Goal: Transaction & Acquisition: Purchase product/service

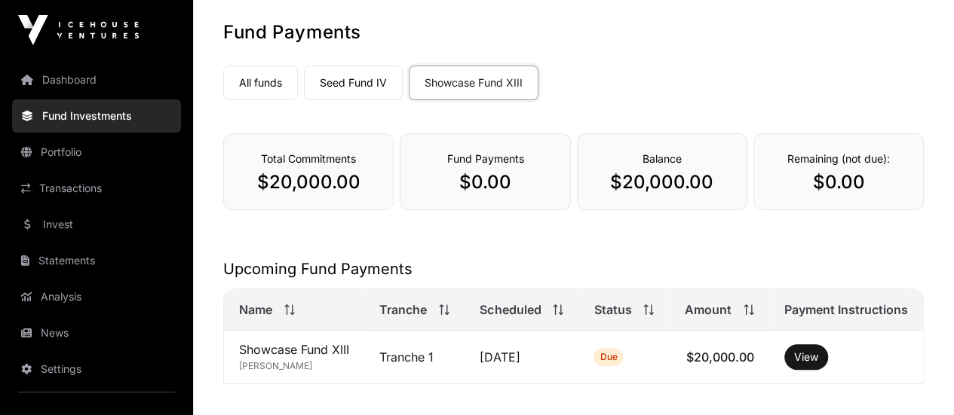
scroll to position [151, 0]
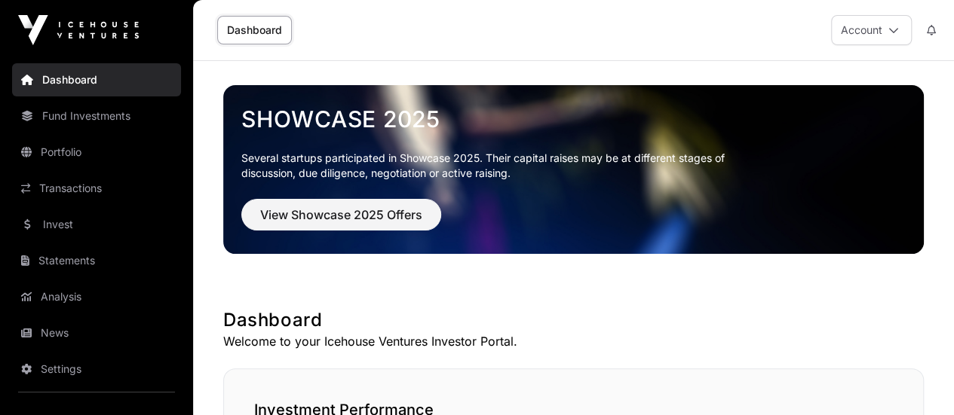
click at [897, 29] on icon at bounding box center [893, 30] width 11 height 11
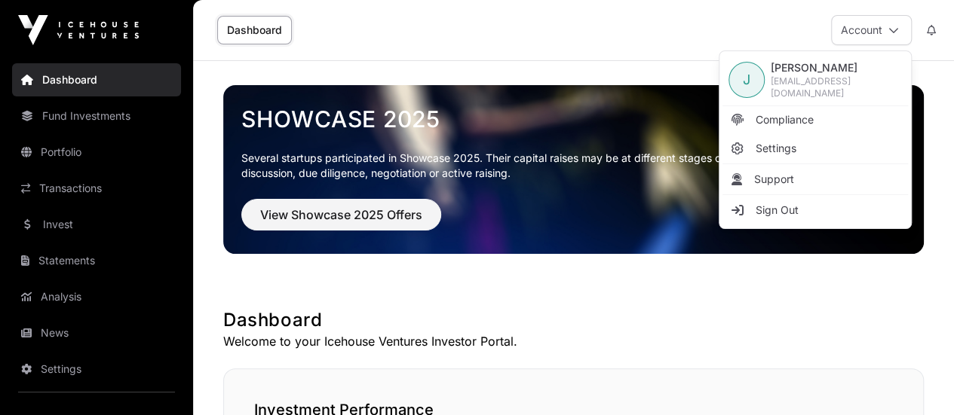
click at [887, 268] on div "Showcase 2025 Several startups participated in Showcase 2025. Their capital rai…" at bounding box center [573, 169] width 700 height 217
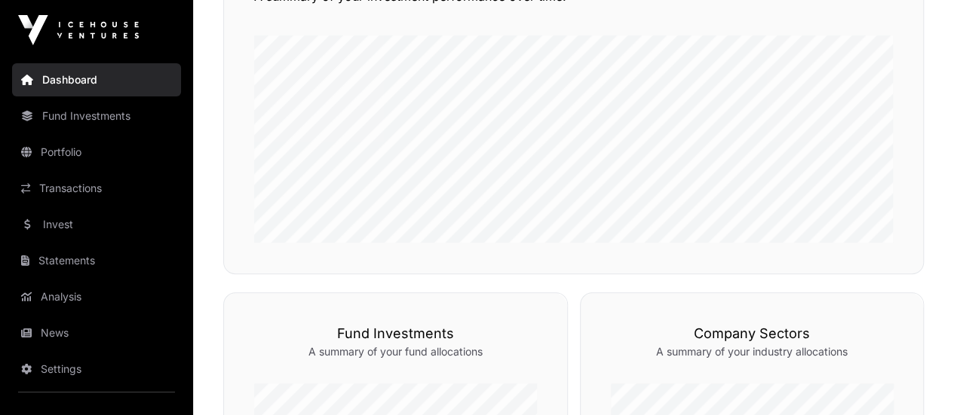
scroll to position [388, 0]
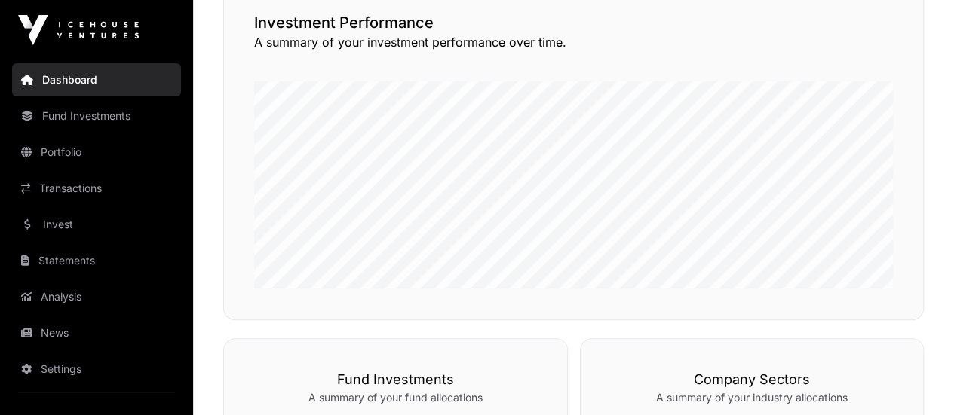
click at [56, 221] on link "Invest" at bounding box center [96, 224] width 169 height 33
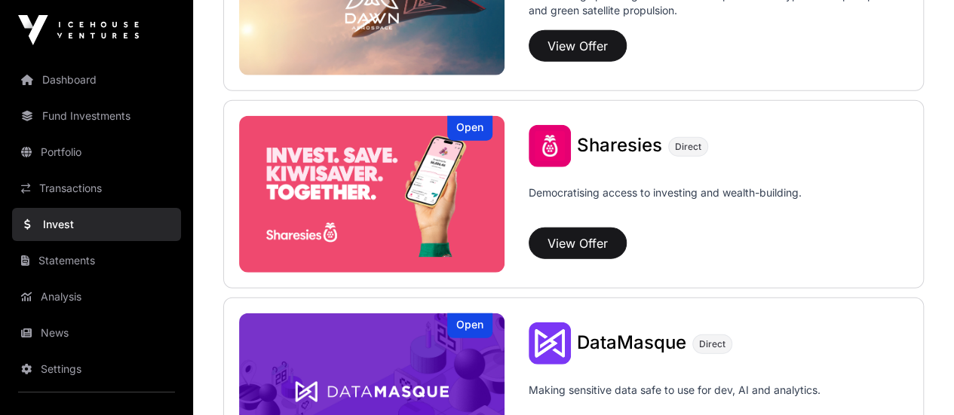
scroll to position [1885, 0]
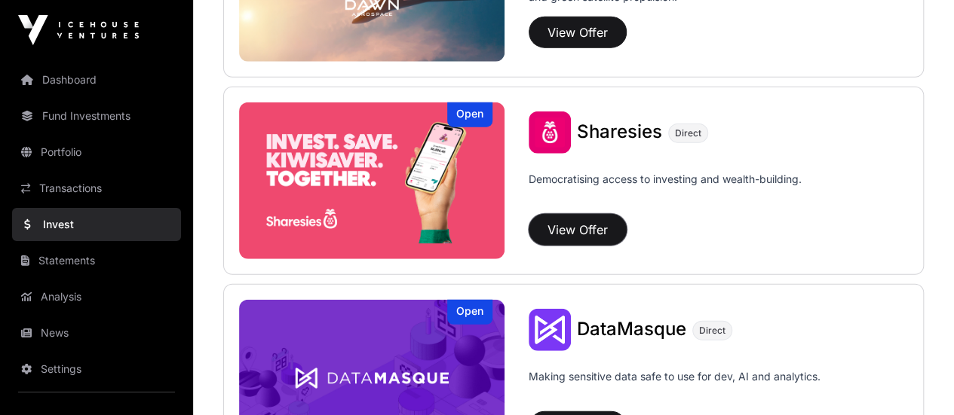
click at [581, 225] on button "View Offer" at bounding box center [578, 230] width 98 height 32
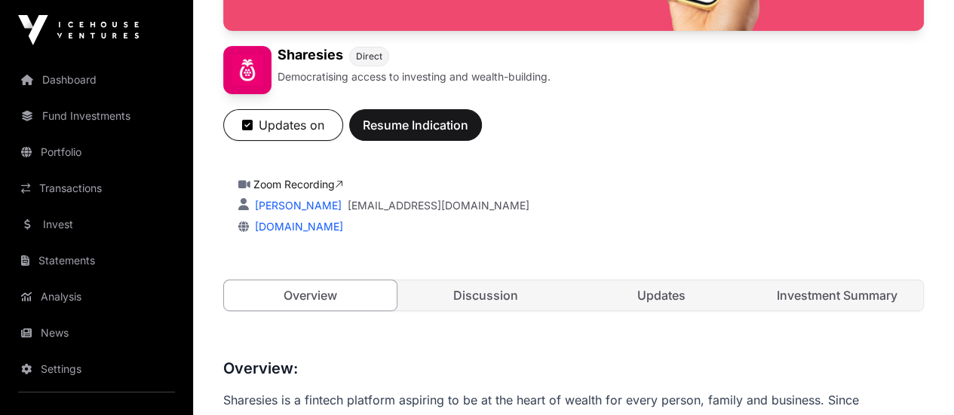
scroll to position [226, 0]
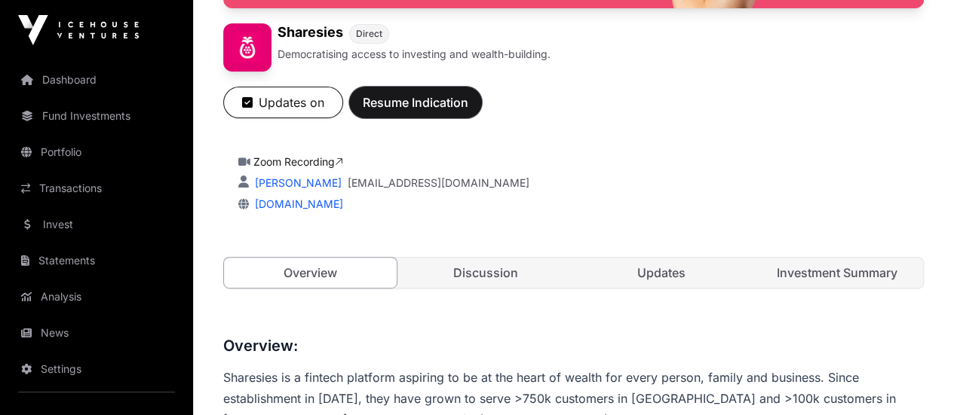
click at [468, 112] on span "Resume Indication" at bounding box center [416, 102] width 106 height 18
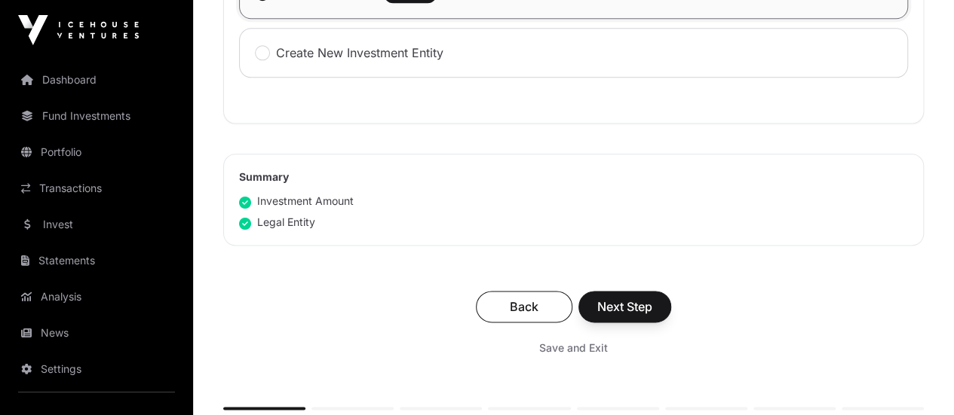
scroll to position [754, 0]
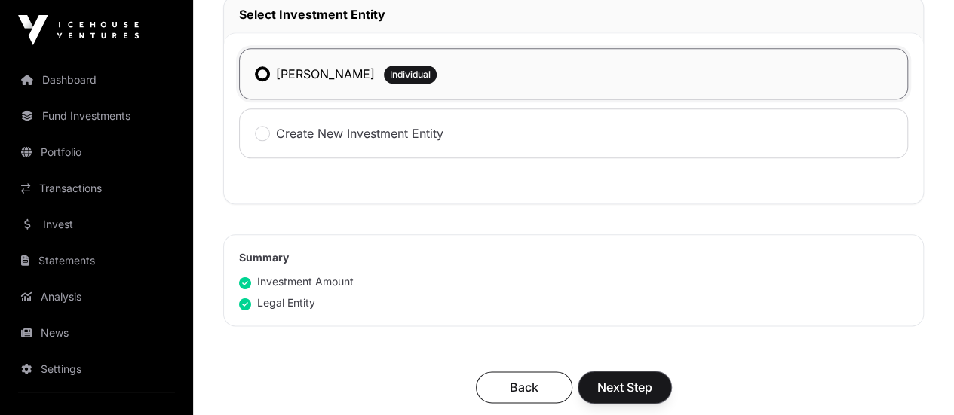
click at [652, 378] on span "Next Step" at bounding box center [624, 387] width 55 height 18
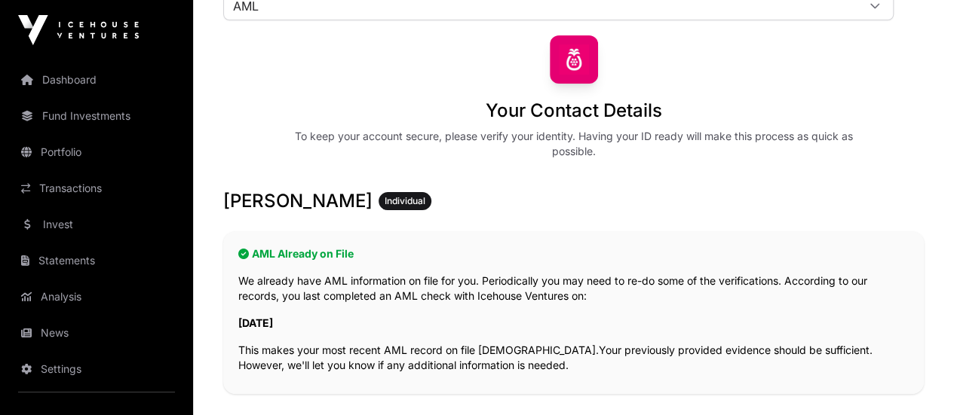
scroll to position [302, 0]
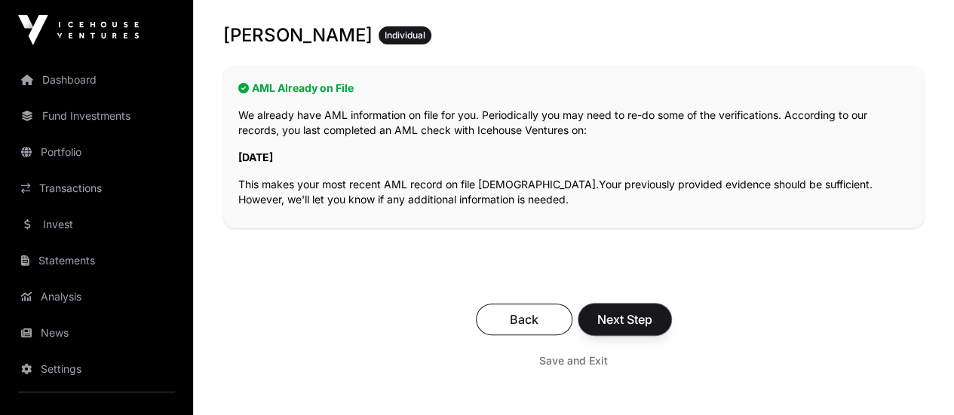
click at [671, 304] on button "Next Step" at bounding box center [624, 320] width 93 height 32
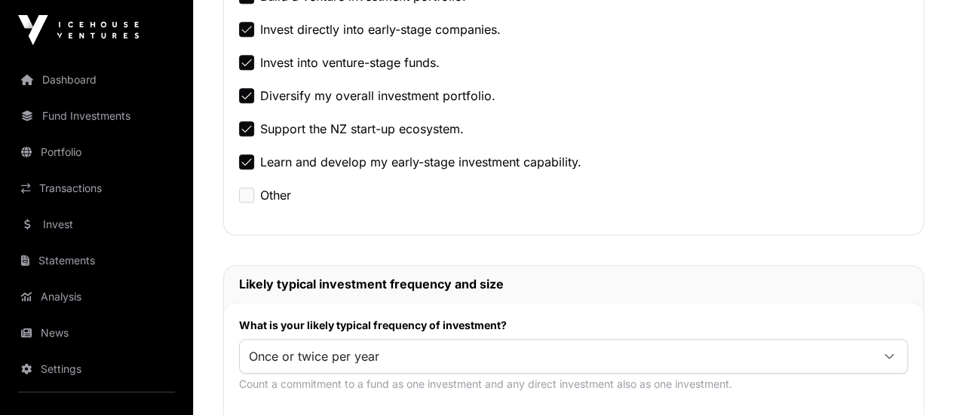
scroll to position [583, 0]
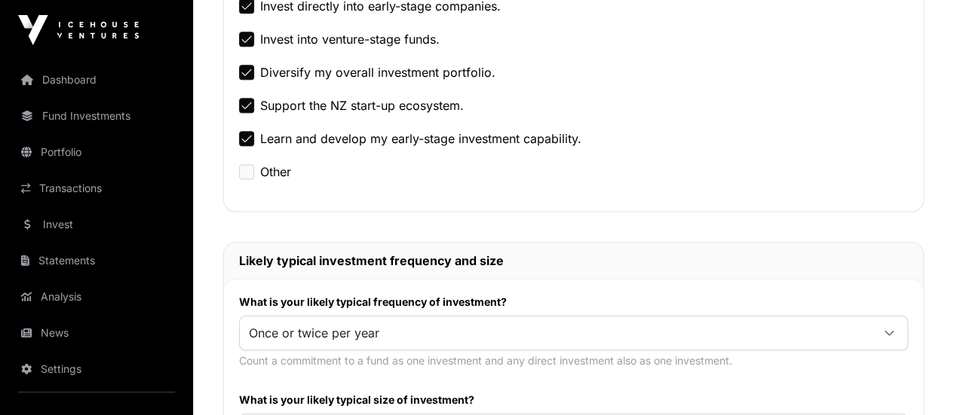
click at [890, 328] on icon at bounding box center [889, 333] width 11 height 11
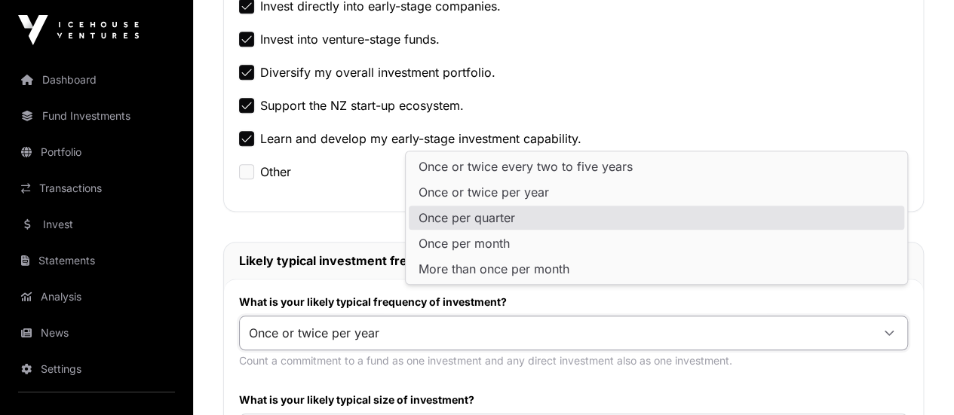
click at [502, 220] on span "Once per quarter" at bounding box center [466, 218] width 97 height 12
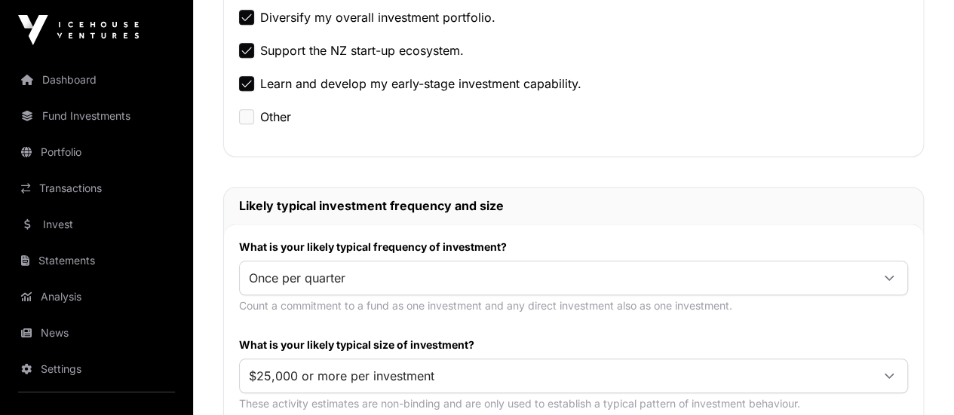
scroll to position [658, 0]
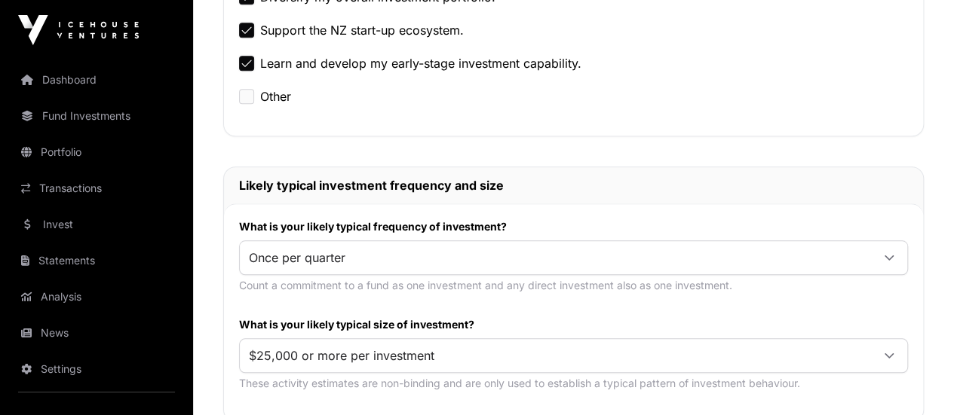
click at [888, 351] on icon at bounding box center [889, 356] width 11 height 11
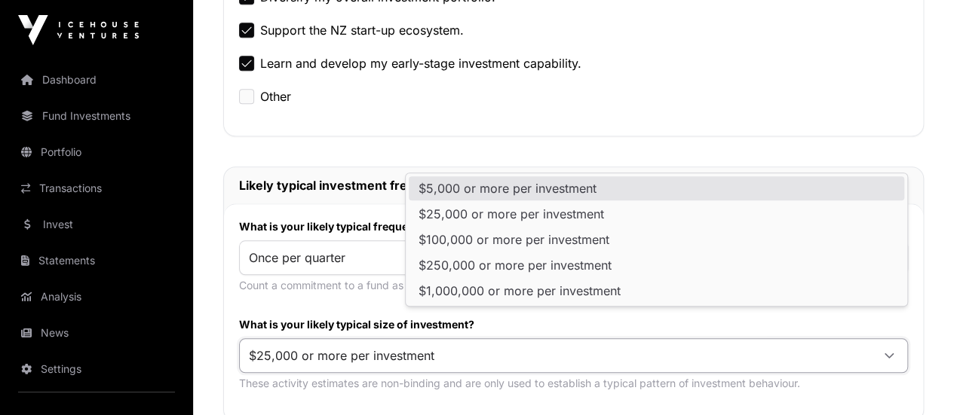
click at [535, 190] on span "$5,000 or more per investment" at bounding box center [507, 188] width 178 height 12
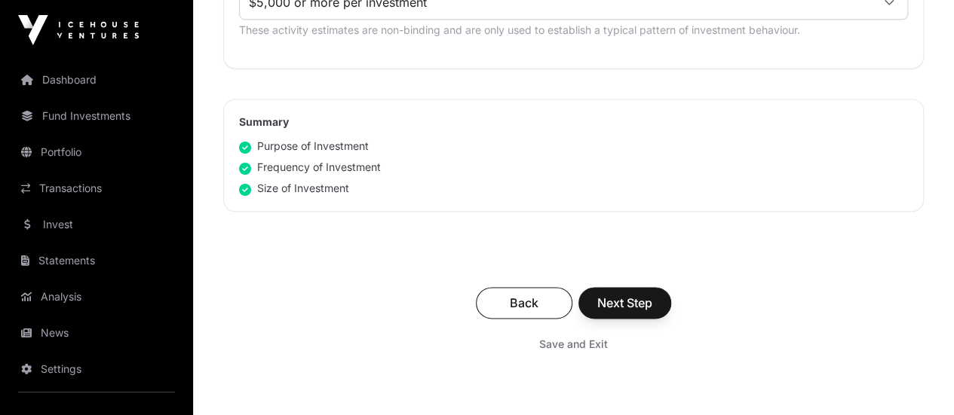
scroll to position [1035, 0]
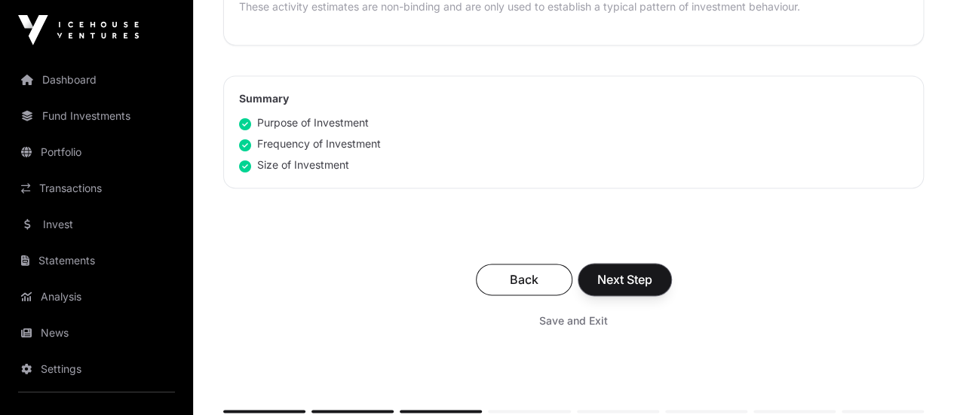
click at [652, 271] on span "Next Step" at bounding box center [624, 280] width 55 height 18
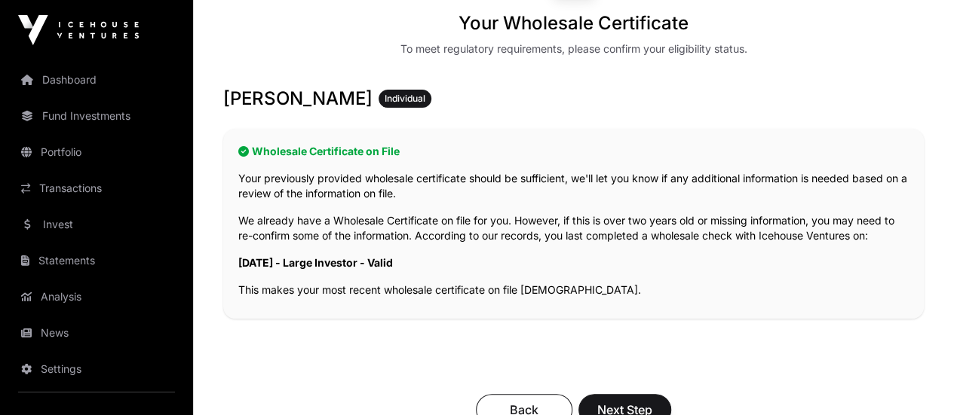
scroll to position [226, 0]
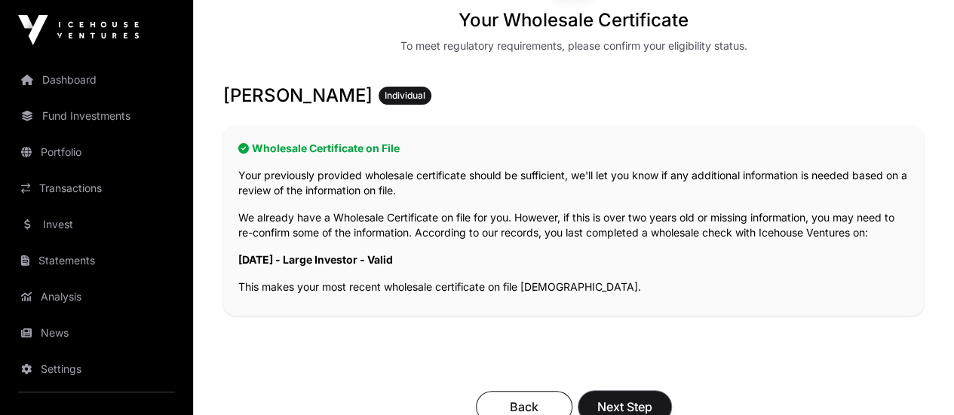
click at [652, 398] on span "Next Step" at bounding box center [624, 407] width 55 height 18
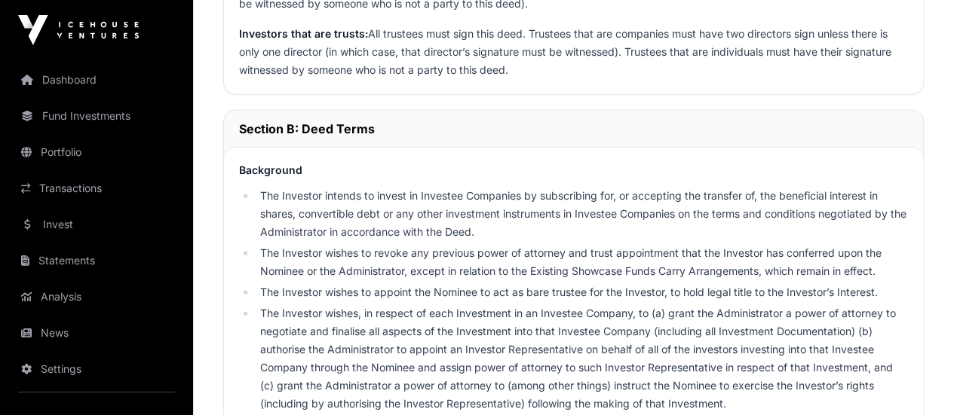
scroll to position [1659, 0]
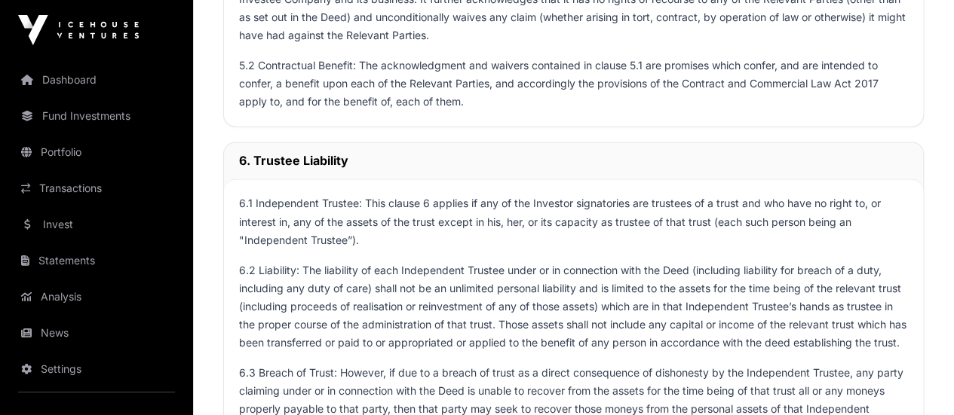
scroll to position [6934, 0]
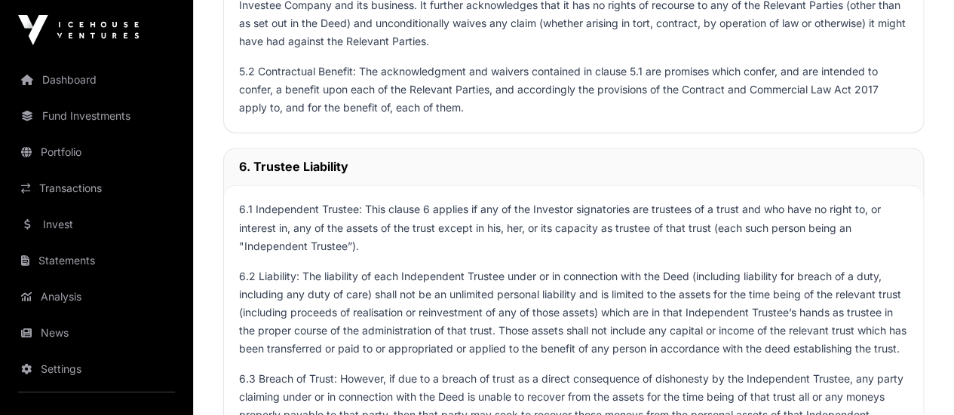
drag, startPoint x: 923, startPoint y: 222, endPoint x: 914, endPoint y: 224, distance: 9.2
drag, startPoint x: 683, startPoint y: 213, endPoint x: 680, endPoint y: 203, distance: 10.3
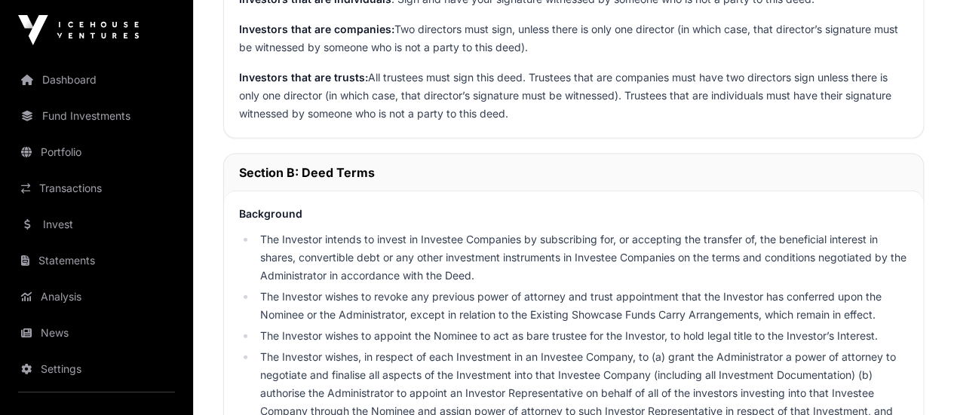
scroll to position [1581, 0]
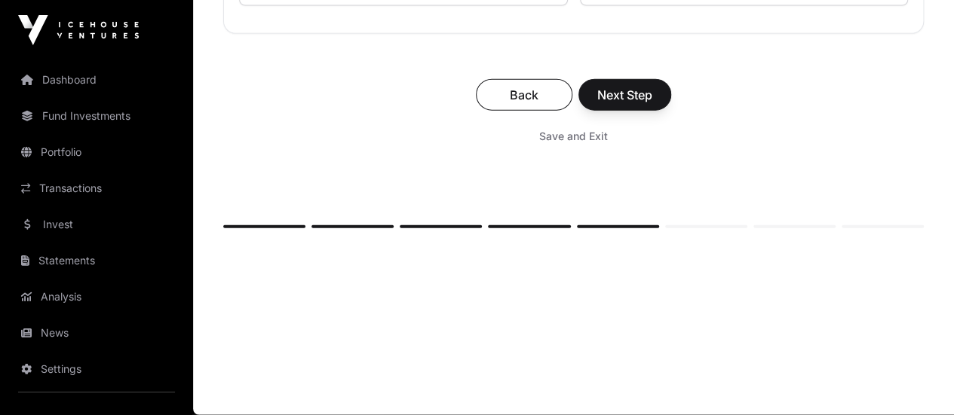
scroll to position [11609, 0]
